Goal: Obtain resource: Obtain resource

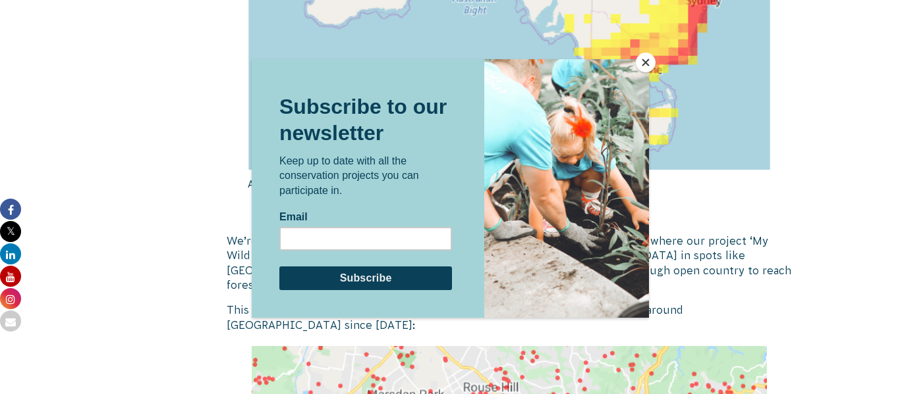
scroll to position [1923, 0]
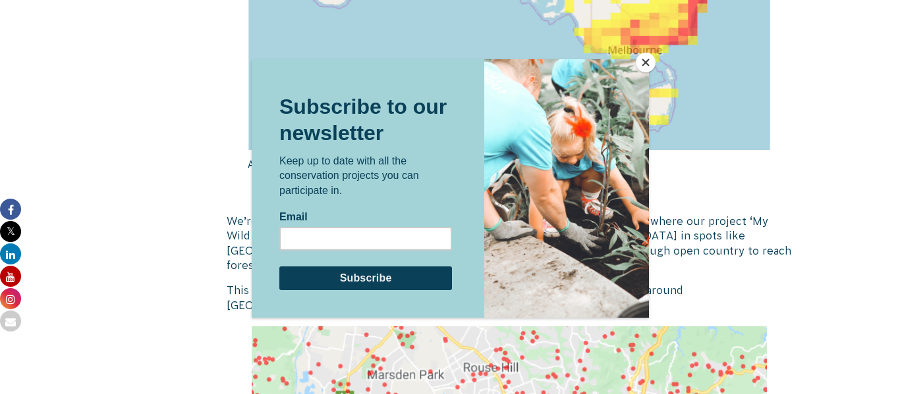
click at [639, 66] on button "Close" at bounding box center [645, 63] width 20 height 20
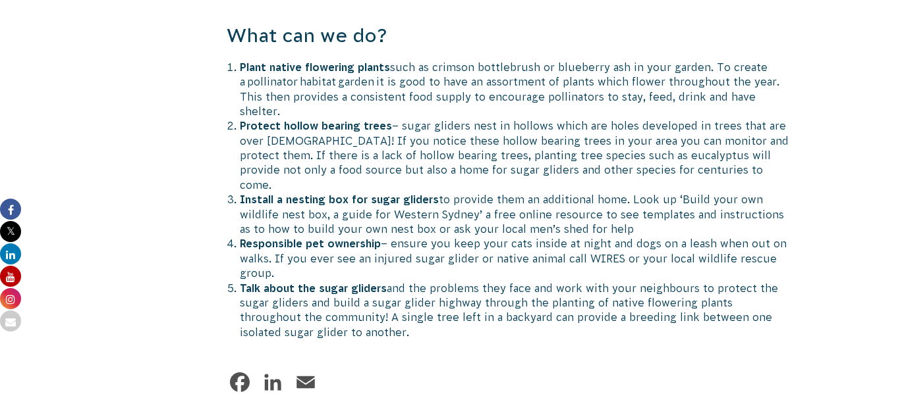
scroll to position [2924, 0]
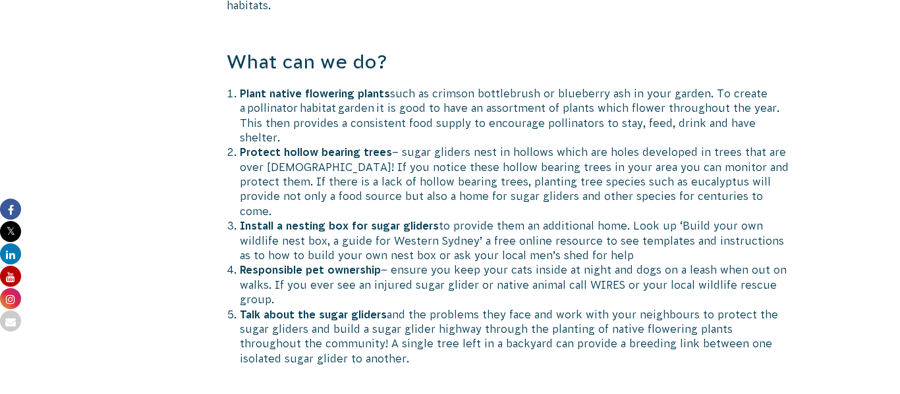
drag, startPoint x: 348, startPoint y: 319, endPoint x: 239, endPoint y: 73, distance: 268.9
click at [240, 86] on ol "Plant native flowering plants such as crimson bottlebrush or blueberry ash in y…" at bounding box center [516, 226] width 552 height 280
copy ol "Lorem ipsumd sitametco adipis elit se doeiusm temporincid ut laboreetd mag al e…"
